Goal: Find specific fact: Find specific fact

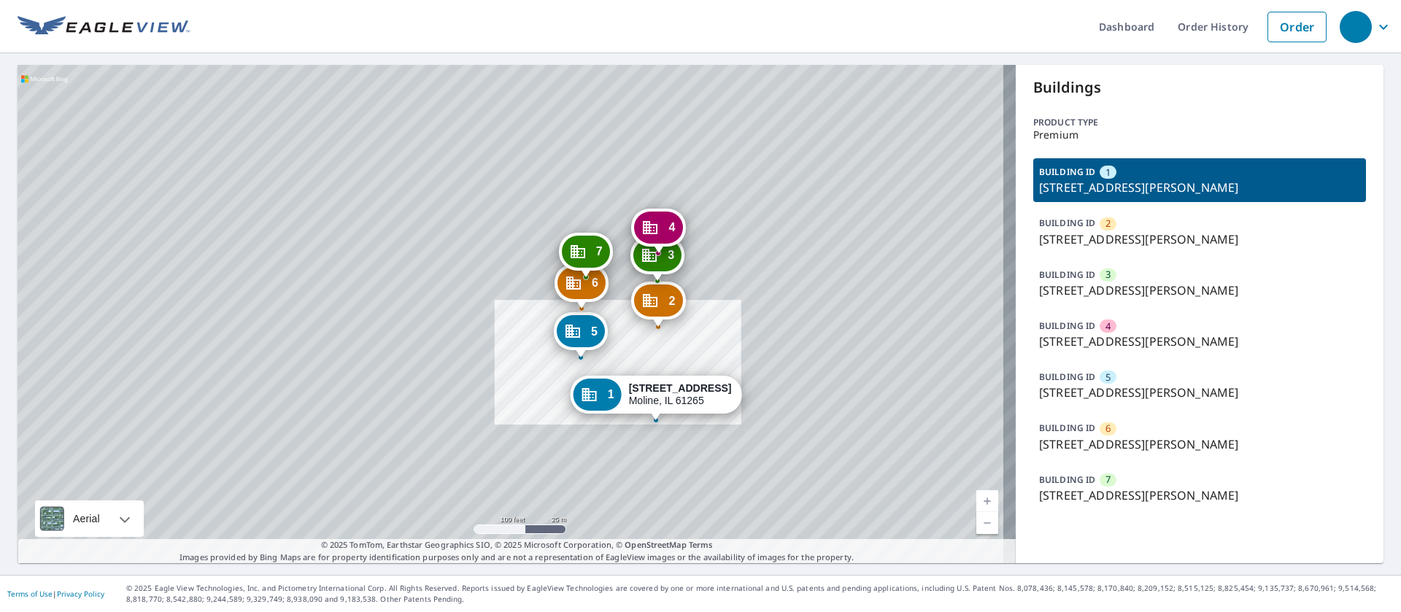
drag, startPoint x: 516, startPoint y: 205, endPoint x: 555, endPoint y: 293, distance: 96.4
click at [555, 293] on div "[STREET_ADDRESS][PERSON_NAME]" at bounding box center [582, 286] width 54 height 45
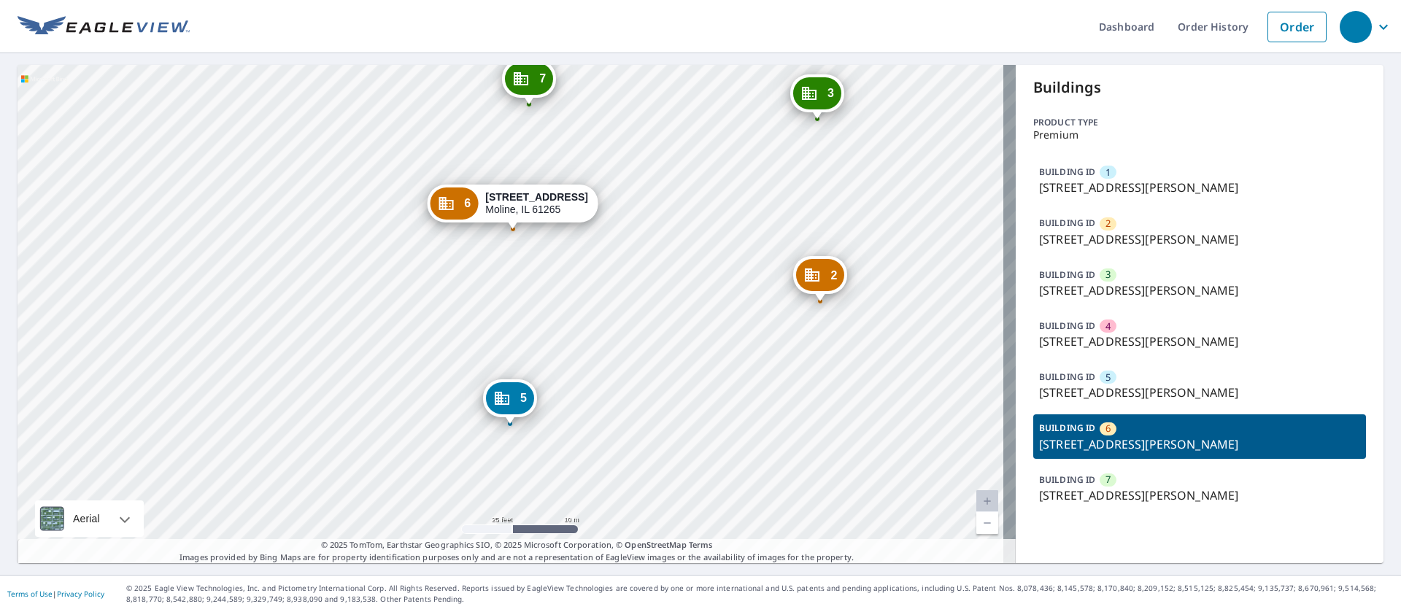
drag, startPoint x: 427, startPoint y: 379, endPoint x: 536, endPoint y: 157, distance: 247.1
click at [536, 157] on div "1 [STREET_ADDRESS][PERSON_NAME] 2 [STREET_ADDRESS][GEOGRAPHIC_DATA][PERSON_NAME…" at bounding box center [517, 314] width 998 height 498
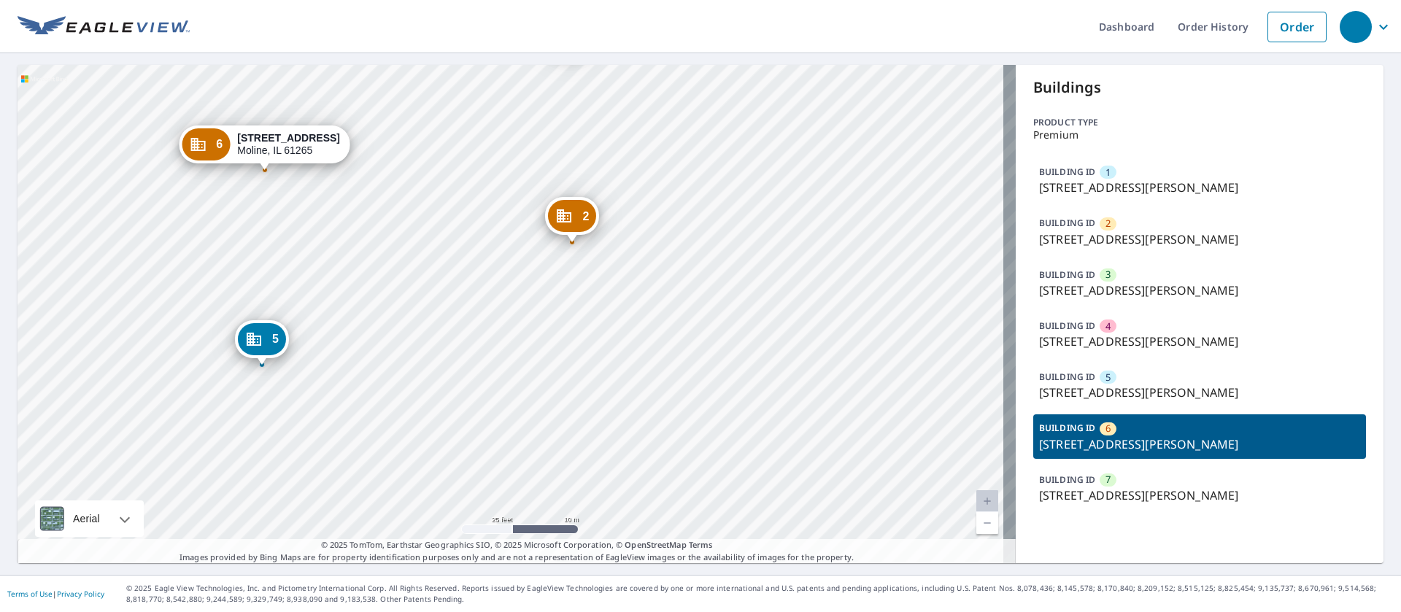
drag, startPoint x: 652, startPoint y: 259, endPoint x: 396, endPoint y: 258, distance: 255.4
click at [402, 258] on div "1 [STREET_ADDRESS][PERSON_NAME] 2 [STREET_ADDRESS][GEOGRAPHIC_DATA][PERSON_NAME…" at bounding box center [517, 314] width 998 height 498
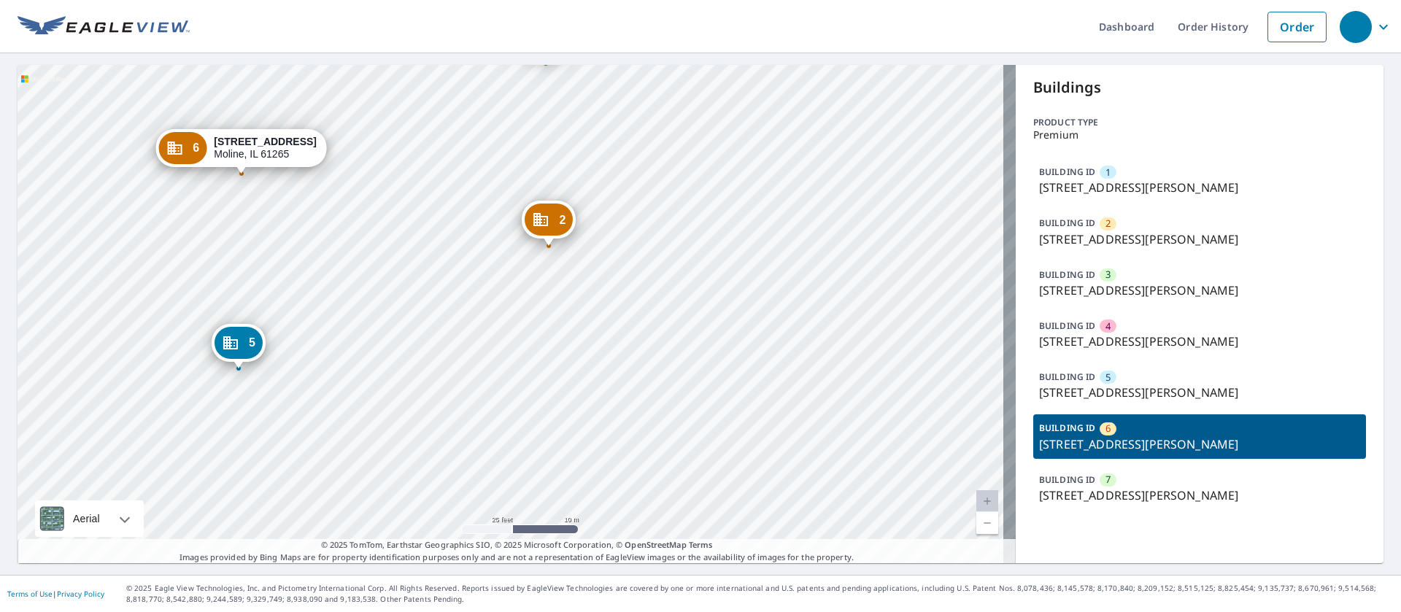
drag, startPoint x: 1029, startPoint y: 444, endPoint x: 1236, endPoint y: 449, distance: 207.3
click at [1236, 449] on p "[STREET_ADDRESS][PERSON_NAME]" at bounding box center [1199, 445] width 321 height 18
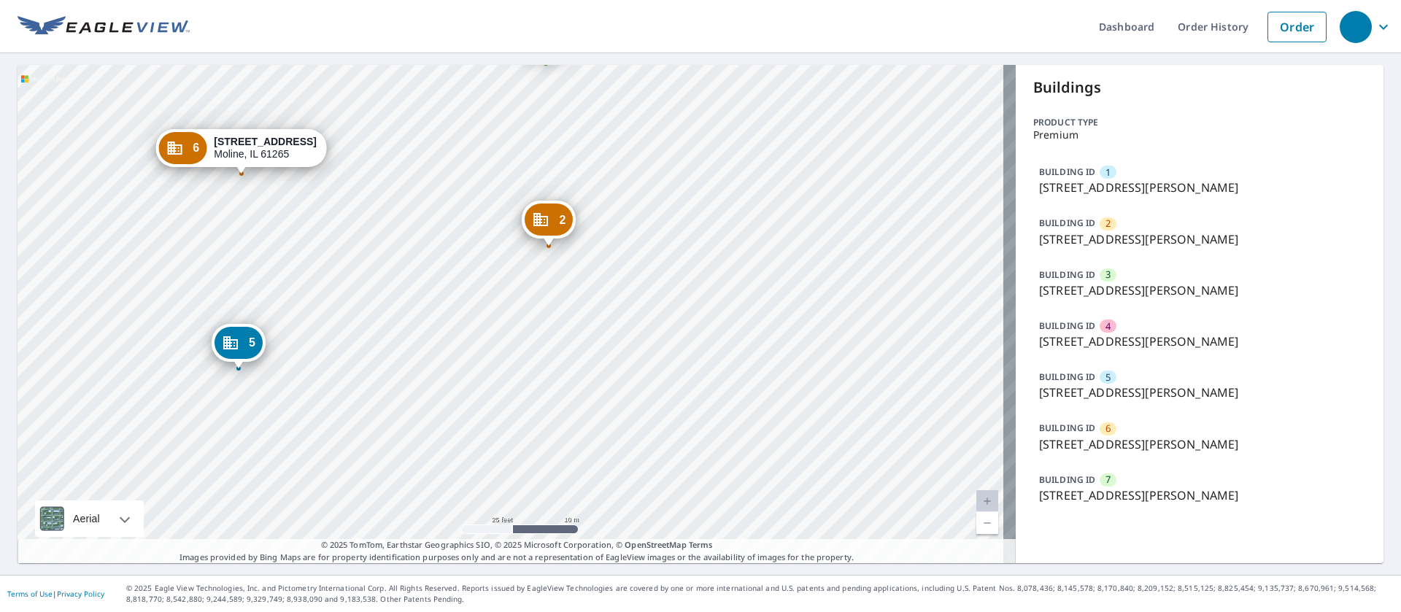
copy p "[STREET_ADDRESS][PERSON_NAME]"
